Goal: Task Accomplishment & Management: Manage account settings

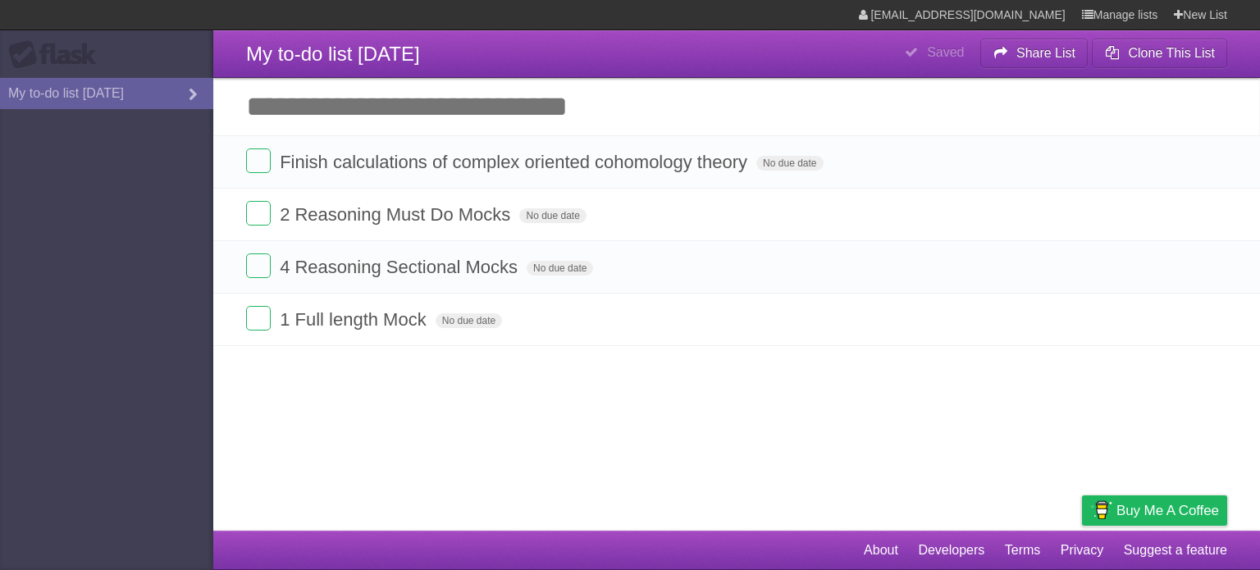
drag, startPoint x: 1211, startPoint y: 212, endPoint x: 702, endPoint y: 75, distance: 526.8
click at [1211, 212] on icon at bounding box center [1212, 214] width 23 height 27
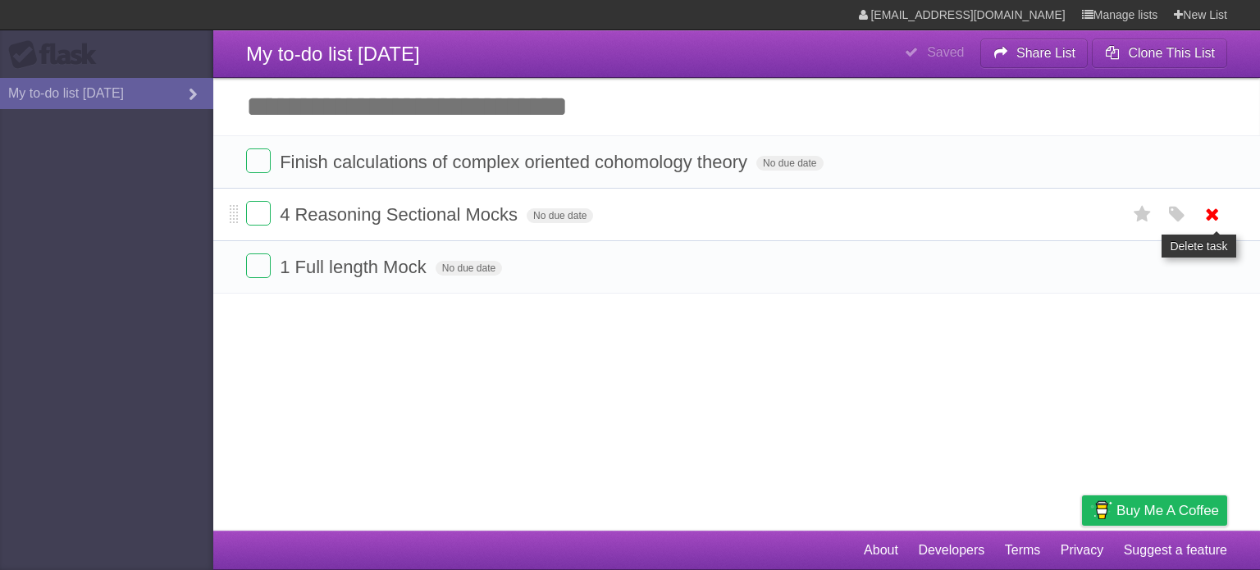
click at [1215, 216] on icon at bounding box center [1212, 214] width 23 height 27
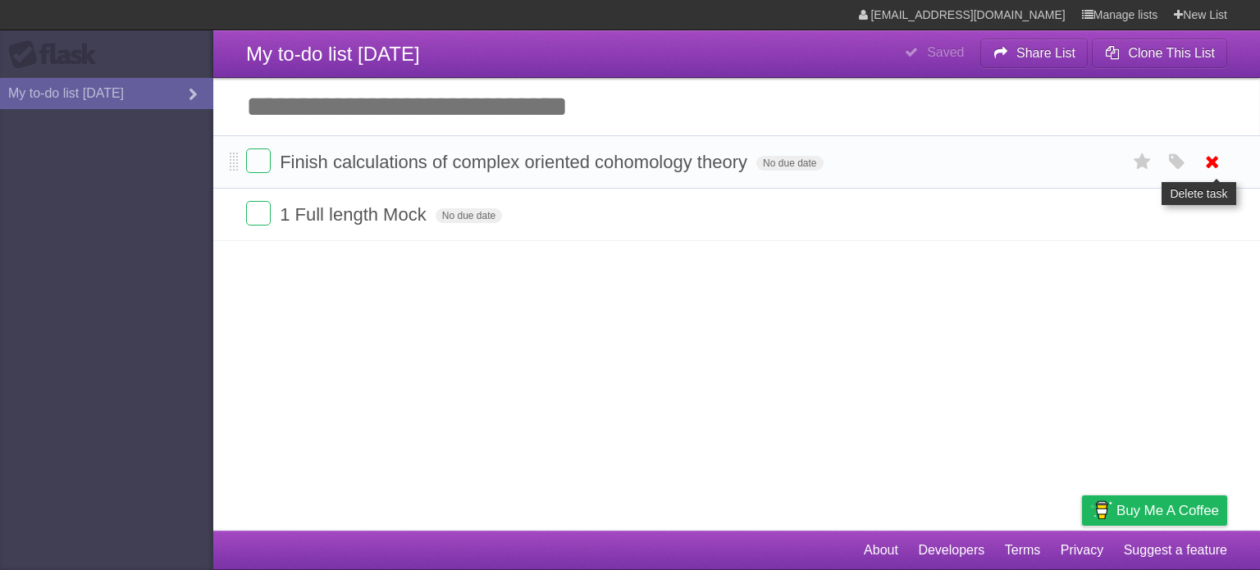
click at [1216, 163] on icon at bounding box center [1212, 161] width 23 height 27
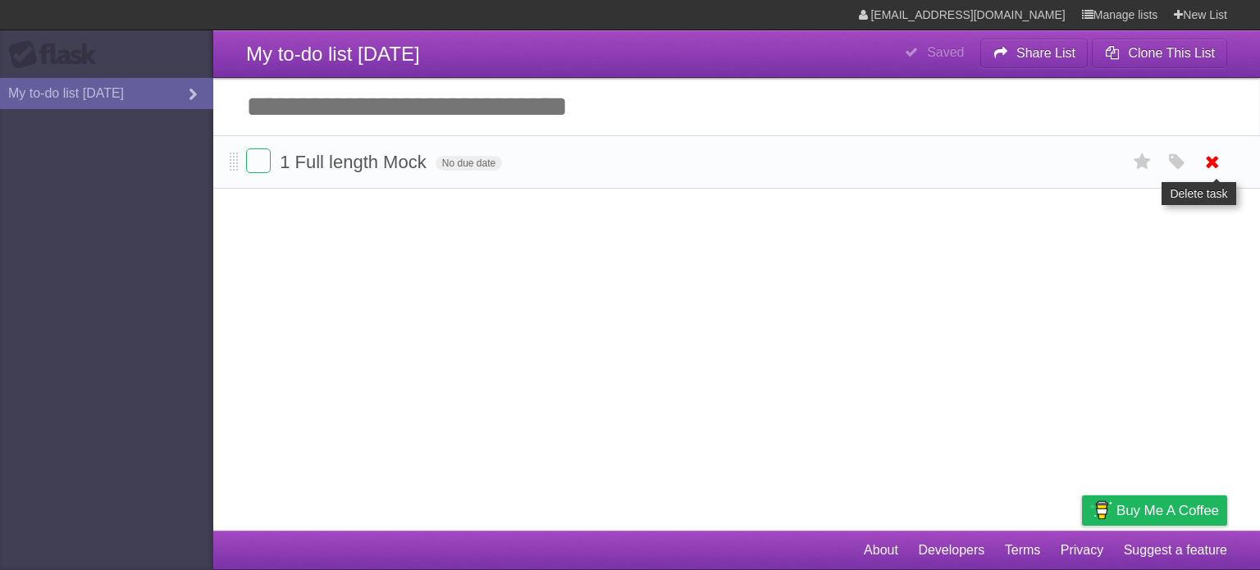
click at [1210, 167] on icon at bounding box center [1212, 161] width 23 height 27
click at [477, 164] on span "No due date" at bounding box center [469, 163] width 66 height 15
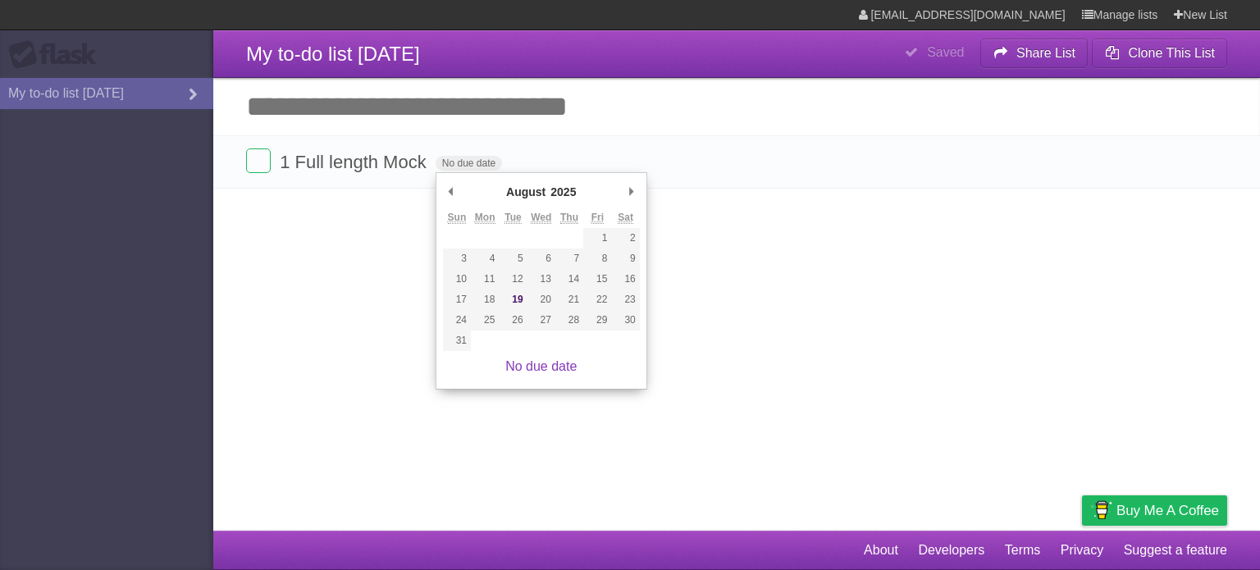
click at [688, 327] on article "**********" at bounding box center [630, 265] width 1260 height 531
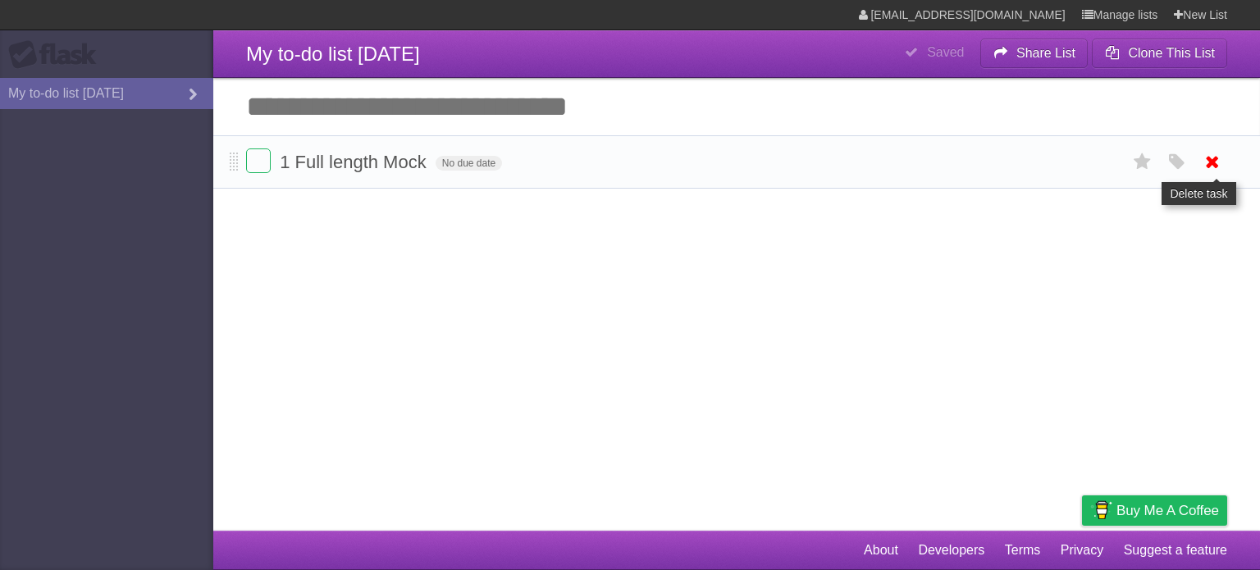
click at [1210, 167] on icon at bounding box center [1212, 161] width 23 height 27
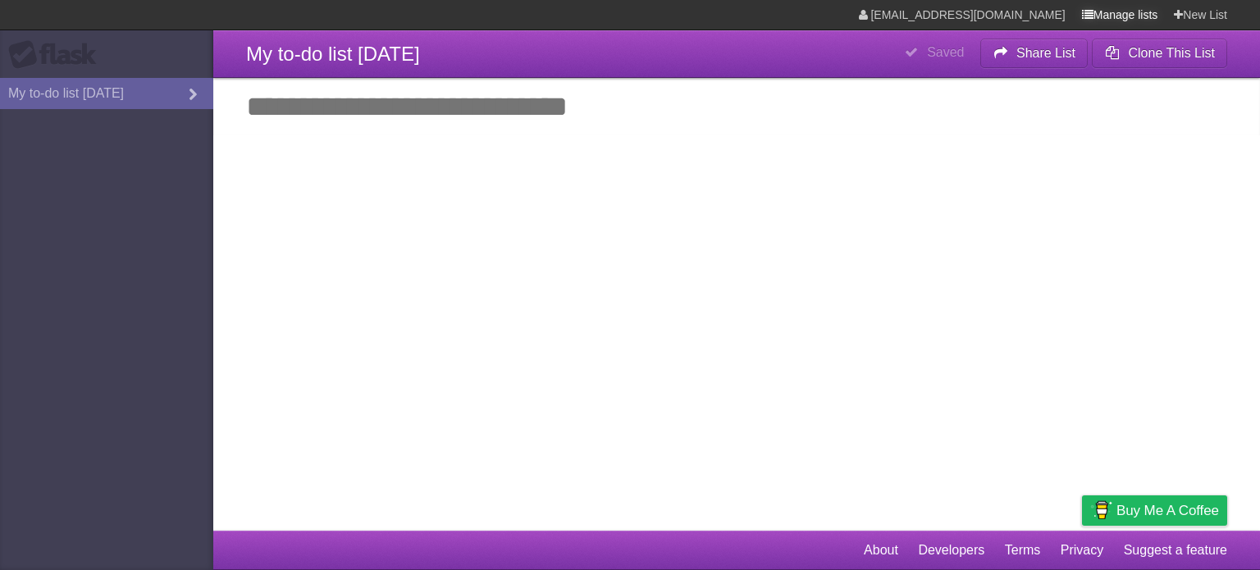
click at [1113, 21] on link "Manage lists" at bounding box center [1120, 15] width 76 height 30
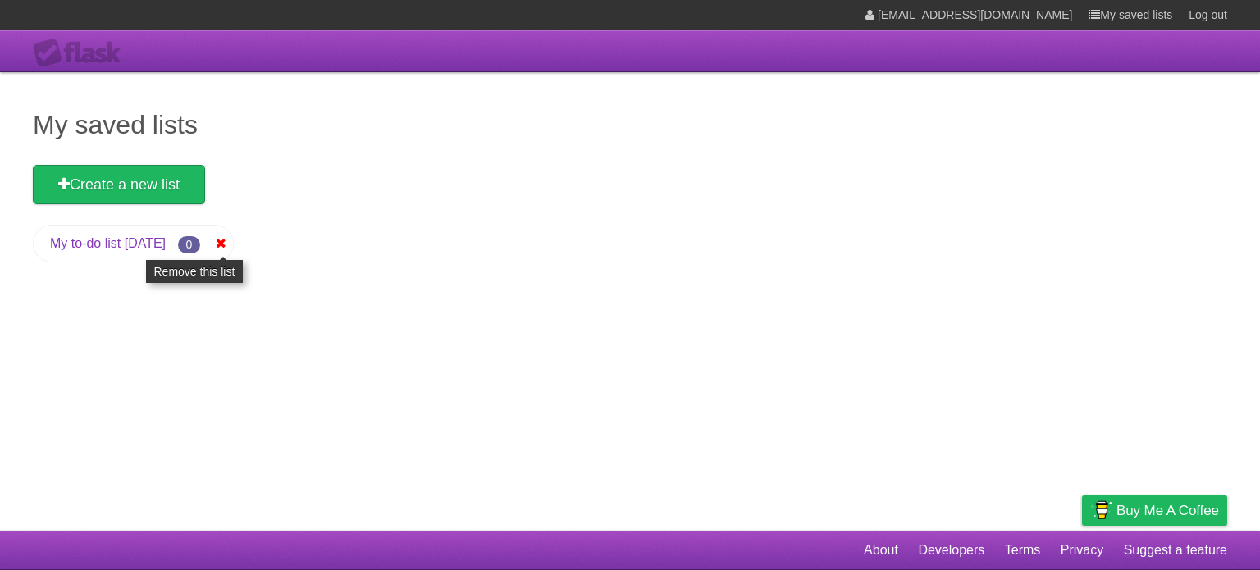
click at [229, 242] on icon at bounding box center [220, 244] width 16 height 20
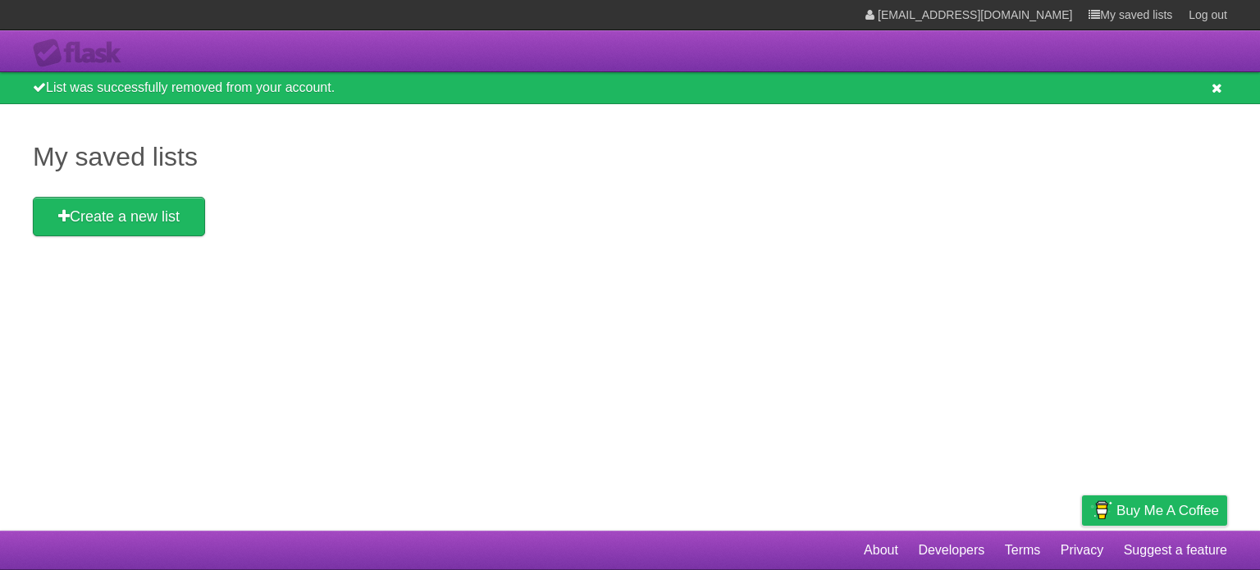
click at [1216, 82] on icon at bounding box center [1217, 88] width 11 height 14
